Goal: Task Accomplishment & Management: Complete application form

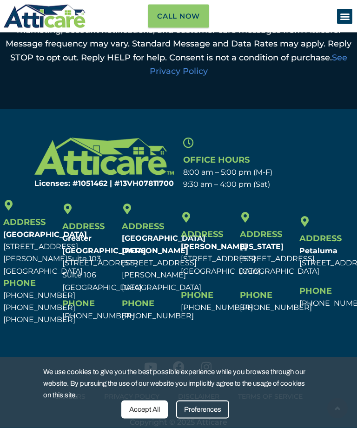
scroll to position [587, 0]
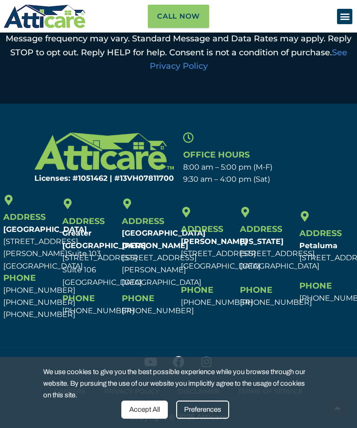
click at [151, 419] on div "Accept All" at bounding box center [144, 410] width 47 height 18
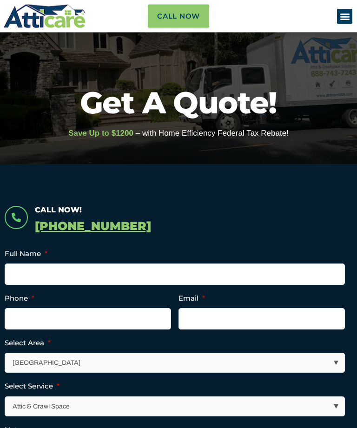
scroll to position [52, 0]
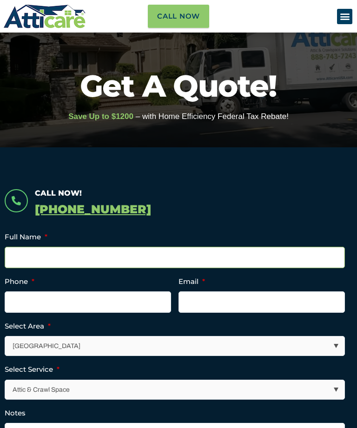
click at [169, 257] on input "Full Name *" at bounding box center [175, 257] width 340 height 21
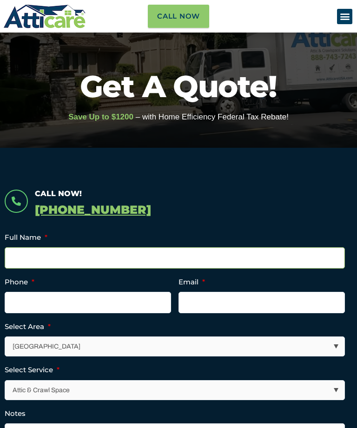
type input "leo bowski"
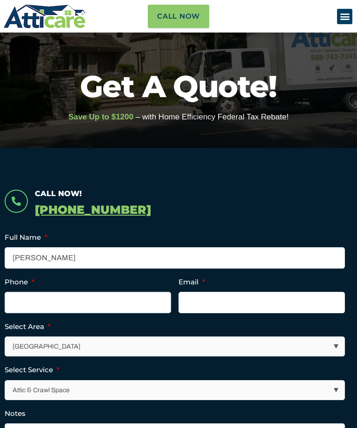
type input "(___) ___-____"
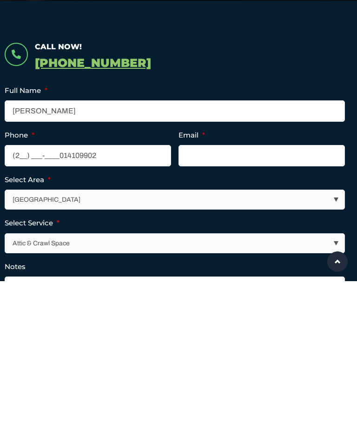
type input "(201) 410-9902"
type input "l"
type input "leo.bowski@yahoo.com"
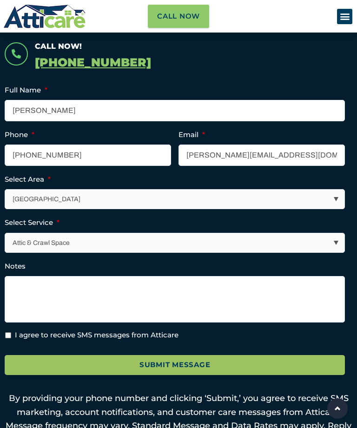
click at [344, 190] on select "Los Angeles Area San Francisco Bay Area New Jersey / New York Area Other Areas" at bounding box center [175, 199] width 340 height 19
select select "[US_STATE] / [US_STATE][GEOGRAPHIC_DATA]"
click at [339, 239] on select "Attic & Crawl Space Insulation Roofing Solar Energy Other Services" at bounding box center [175, 242] width 340 height 19
click at [344, 236] on select "Attic & Crawl Space Insulation Roofing Solar Energy Other Services" at bounding box center [175, 242] width 340 height 19
select select "Attic & Crawl Space"
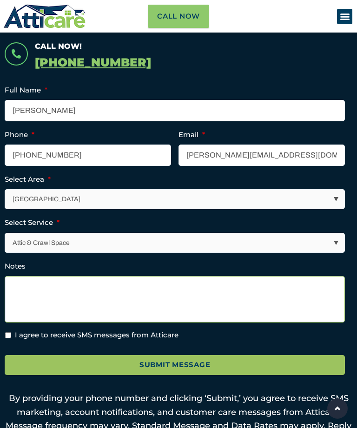
click at [178, 287] on textarea "Notes" at bounding box center [175, 299] width 340 height 47
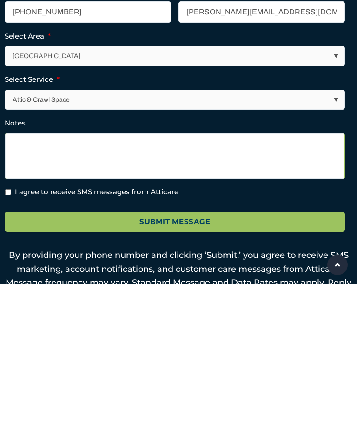
type textarea "P"
type textarea "Inspect attic and provide written estimate"
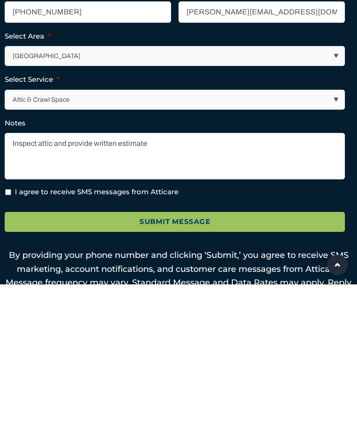
click at [209, 356] on input "Submit Message" at bounding box center [175, 366] width 340 height 20
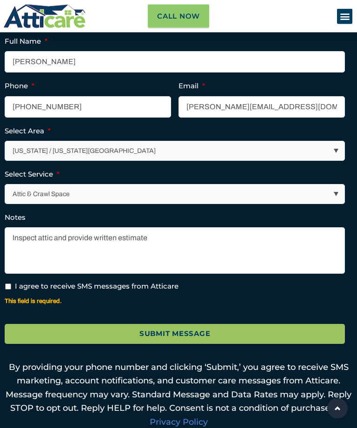
scroll to position [287, 0]
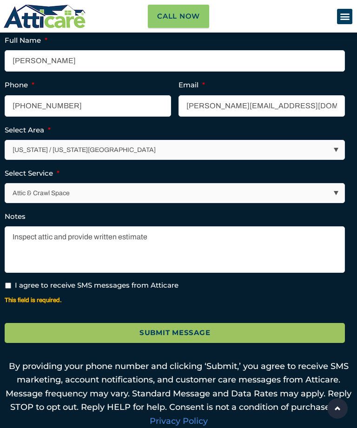
click at [11, 283] on input "I agree to receive SMS messages from Atticare" at bounding box center [8, 286] width 6 height 6
checkbox input "true"
click at [190, 326] on input "Submit Message" at bounding box center [175, 333] width 340 height 20
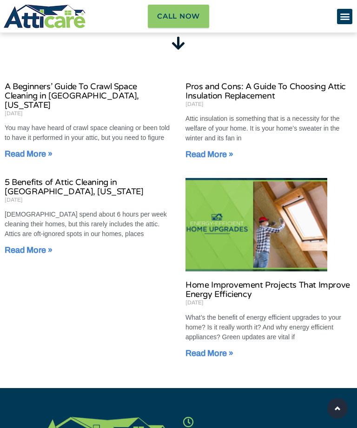
scroll to position [554, 0]
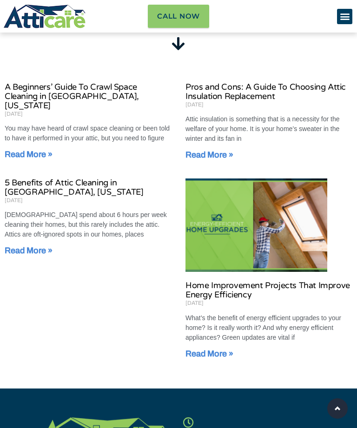
click at [67, 248] on div "5 Benefits of Attic Cleaning in San Leandro, California November 23, 2022 Ameri…" at bounding box center [88, 270] width 167 height 182
click at [48, 251] on link "Read More »" at bounding box center [29, 250] width 48 height 9
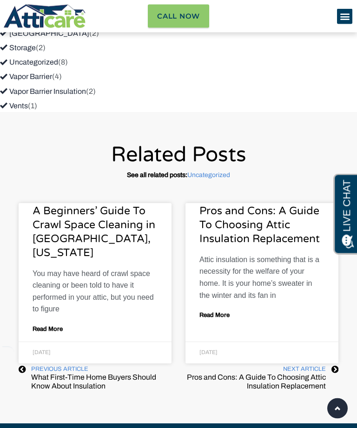
scroll to position [3112, 0]
click at [226, 313] on link "Read More" at bounding box center [215, 316] width 30 height 6
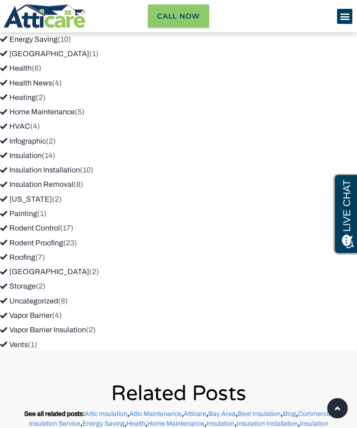
scroll to position [2968, 0]
click at [27, 326] on link "Vapor Barrier Insulation" at bounding box center [43, 330] width 86 height 8
click at [6, 326] on link "Vapor Barrier Insulation" at bounding box center [43, 330] width 86 height 8
